Goal: Check status: Check status

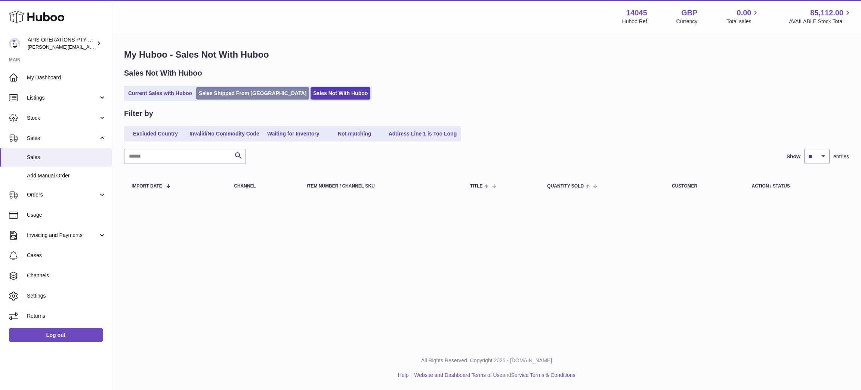
click at [223, 93] on link "Sales Shipped From [GEOGRAPHIC_DATA]" at bounding box center [252, 93] width 113 height 12
click at [232, 94] on link "Sales Shipped From [GEOGRAPHIC_DATA]" at bounding box center [252, 93] width 113 height 12
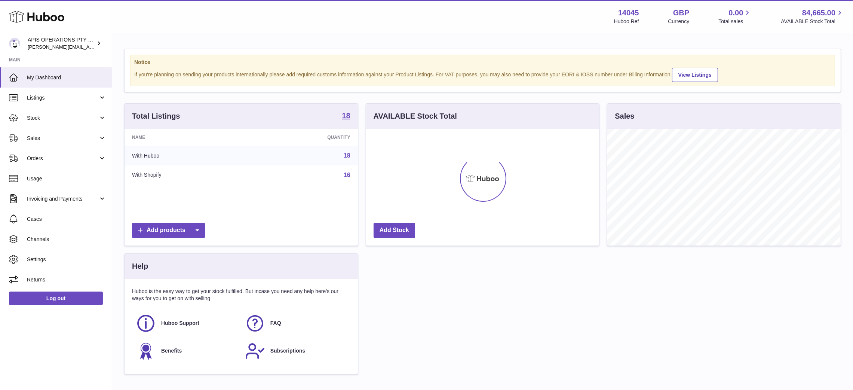
scroll to position [117, 233]
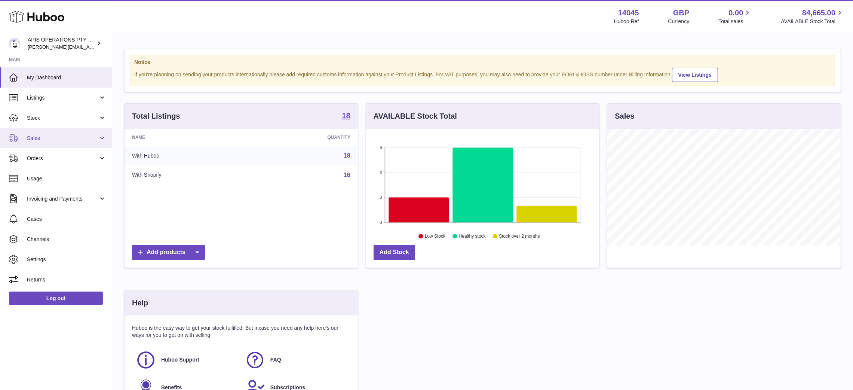
click at [47, 138] on span "Sales" at bounding box center [62, 138] width 71 height 7
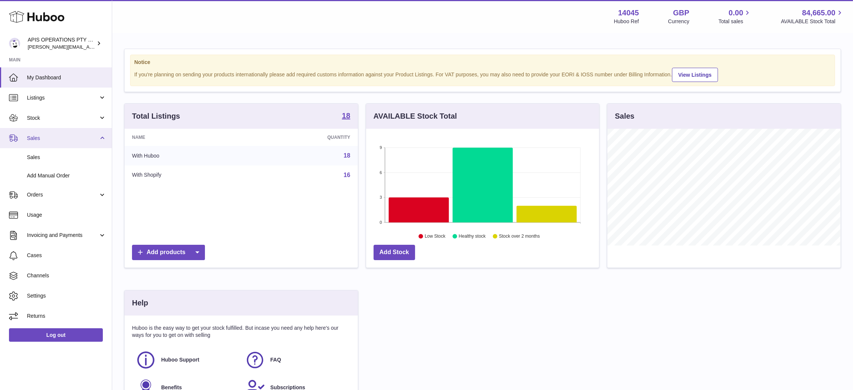
click at [63, 138] on span "Sales" at bounding box center [62, 138] width 71 height 7
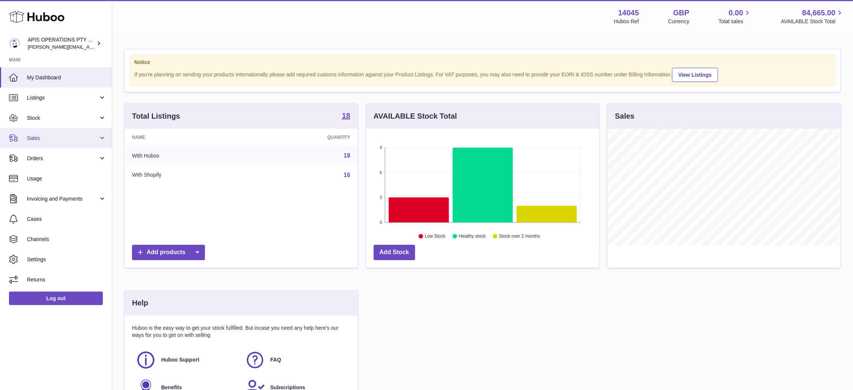
click at [63, 138] on span "Sales" at bounding box center [62, 138] width 71 height 7
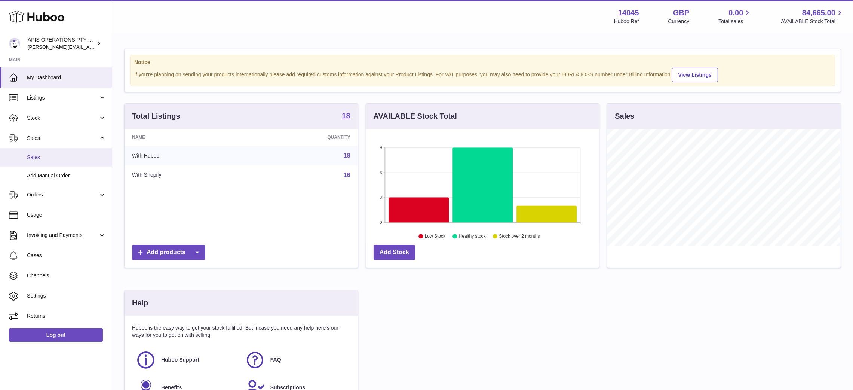
click at [58, 158] on span "Sales" at bounding box center [66, 157] width 79 height 7
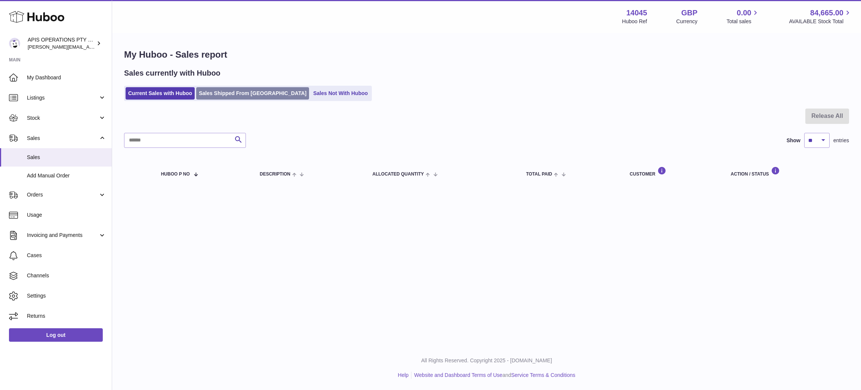
click at [217, 96] on link "Sales Shipped From [GEOGRAPHIC_DATA]" at bounding box center [252, 93] width 113 height 12
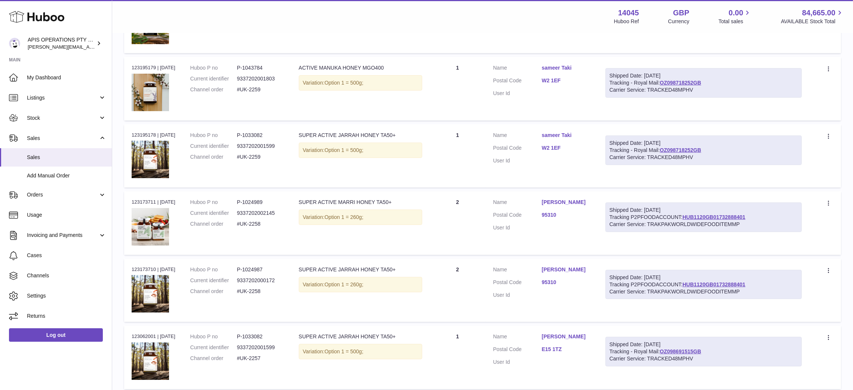
scroll to position [393, 0]
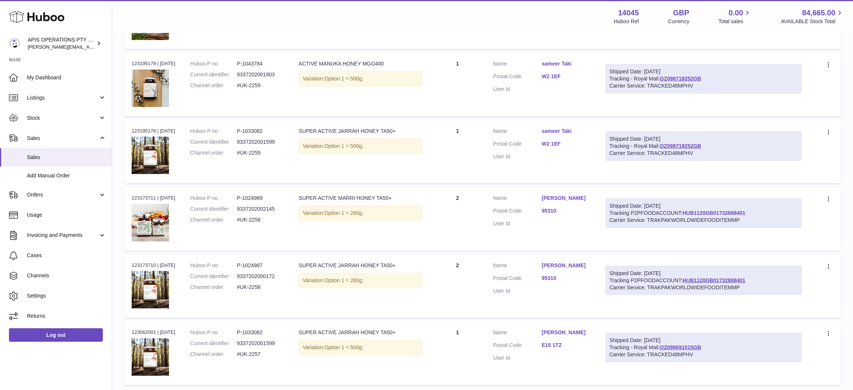
click at [724, 210] on link "HUB1120GB01732888401" at bounding box center [713, 213] width 63 height 6
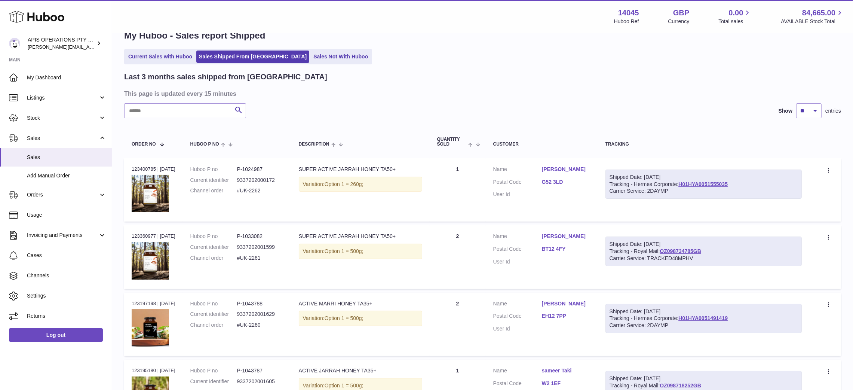
scroll to position [0, 0]
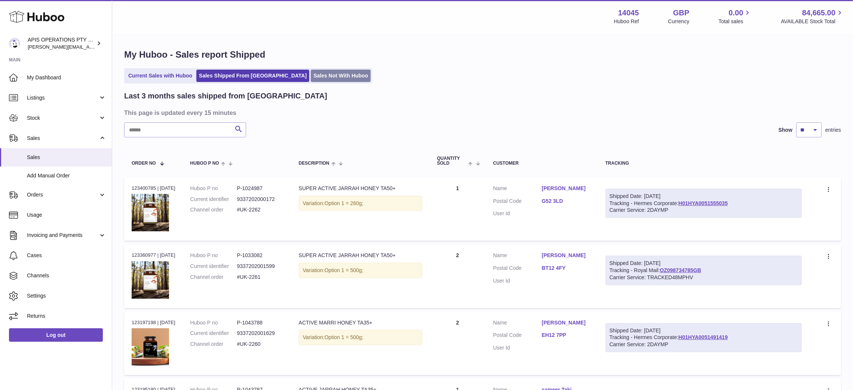
click at [311, 75] on link "Sales Not With Huboo" at bounding box center [341, 76] width 60 height 12
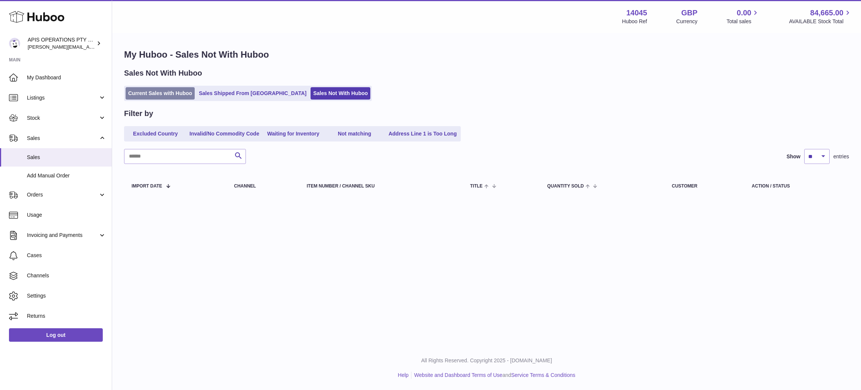
click at [147, 91] on link "Current Sales with Huboo" at bounding box center [160, 93] width 69 height 12
